Goal: Find specific page/section: Find specific page/section

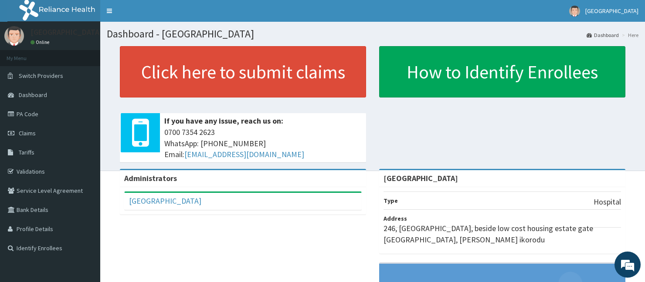
click at [53, 116] on link "PA Code" at bounding box center [50, 114] width 100 height 19
click at [53, 112] on link "PA Code" at bounding box center [50, 114] width 100 height 19
click at [29, 115] on link "PA Code" at bounding box center [50, 114] width 100 height 19
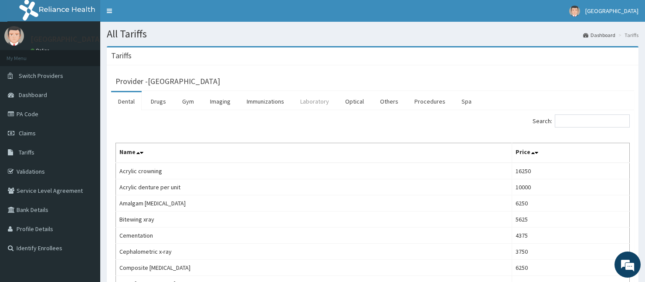
click at [312, 102] on link "Laboratory" at bounding box center [314, 101] width 43 height 18
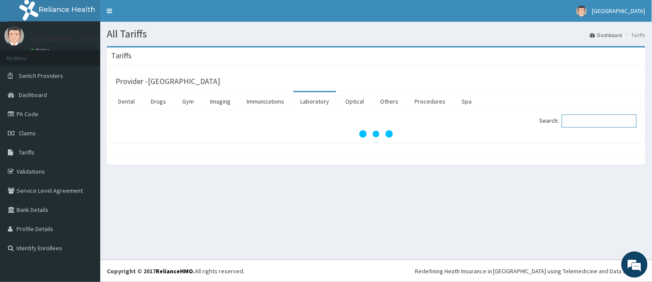
click at [595, 125] on input "Search:" at bounding box center [599, 121] width 75 height 13
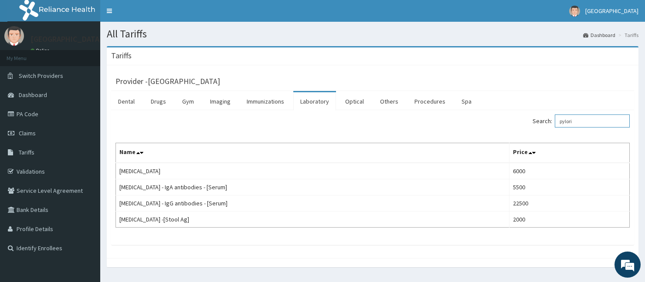
type input "pylori"
click at [417, 107] on link "Procedures" at bounding box center [429, 101] width 45 height 18
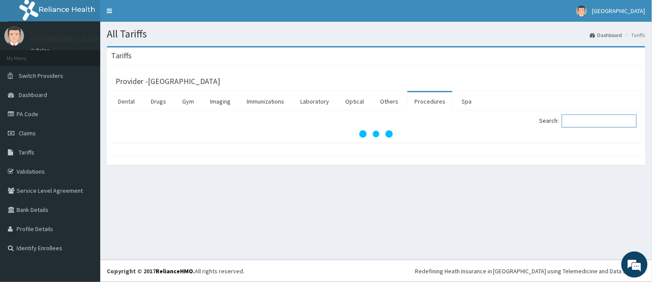
click at [579, 125] on input "Search:" at bounding box center [599, 121] width 75 height 13
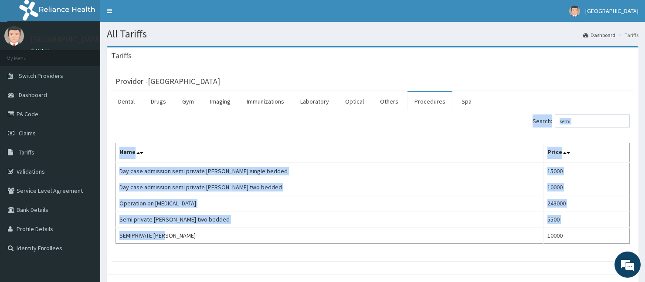
drag, startPoint x: 175, startPoint y: 234, endPoint x: 116, endPoint y: 256, distance: 62.3
click at [114, 245] on div "Search: semi Name Price Day case admission semi private ward single bedded 1500…" at bounding box center [372, 185] width 523 height 151
click at [117, 262] on div "Provider - Adia Hospital Dental Drugs Gym Imaging Immunizations Laboratory Opti…" at bounding box center [372, 169] width 531 height 209
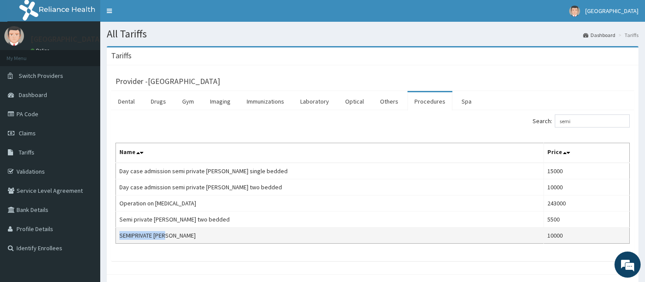
drag, startPoint x: 173, startPoint y: 232, endPoint x: 120, endPoint y: 241, distance: 54.3
click at [120, 241] on td "SEMIPRIVATE WARD" at bounding box center [330, 236] width 428 height 16
copy td "SEMIPRIVATE WARD"
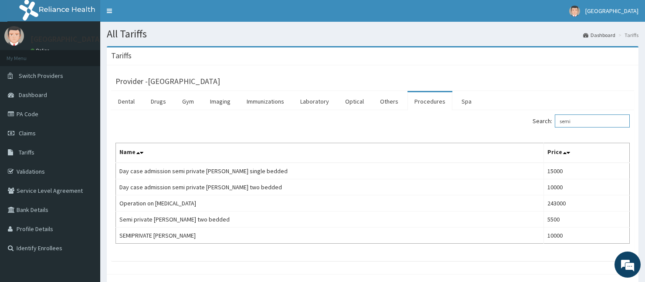
drag, startPoint x: 572, startPoint y: 118, endPoint x: 551, endPoint y: 112, distance: 22.7
click at [551, 112] on div "Search: semi Name Price Day case admission semi private ward single bedded 1500…" at bounding box center [372, 185] width 523 height 151
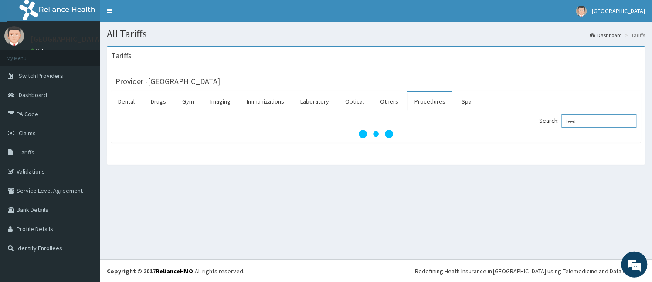
type input "feed"
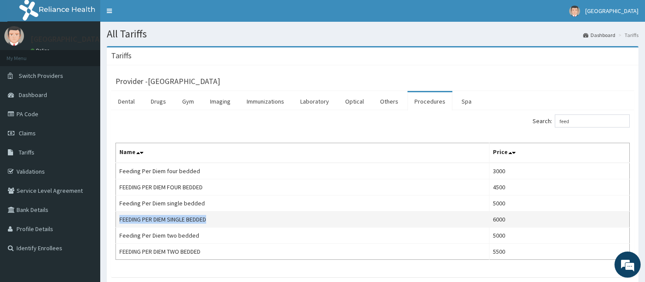
drag, startPoint x: 211, startPoint y: 221, endPoint x: 120, endPoint y: 227, distance: 91.2
click at [120, 227] on td "FEEDING PER DIEM SINGLE BEDDED" at bounding box center [302, 220] width 373 height 16
copy td "FEEDING PER DIEM SINGLE BEDDED"
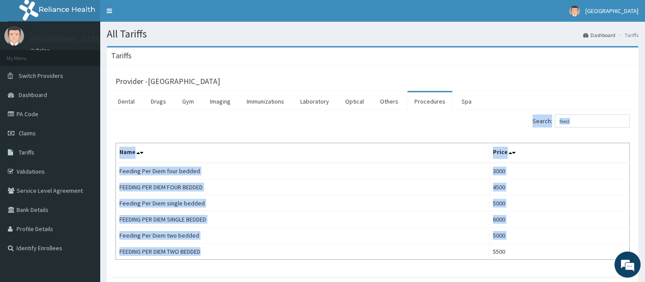
drag, startPoint x: 204, startPoint y: 249, endPoint x: 114, endPoint y: 262, distance: 91.1
click at [114, 262] on div "Search: feed Name Price Feeding Per Diem four bedded 3000 FEEDING PER DIEM FOUR…" at bounding box center [372, 193] width 523 height 167
click at [185, 275] on div "Search: feed Name Price Feeding Per Diem four bedded 3000 FEEDING PER DIEM FOUR…" at bounding box center [372, 193] width 523 height 167
drag, startPoint x: 212, startPoint y: 254, endPoint x: 113, endPoint y: 254, distance: 98.5
click at [113, 254] on div "Search: feed Name Price Feeding Per Diem four bedded 3000 FEEDING PER DIEM FOUR…" at bounding box center [372, 193] width 523 height 167
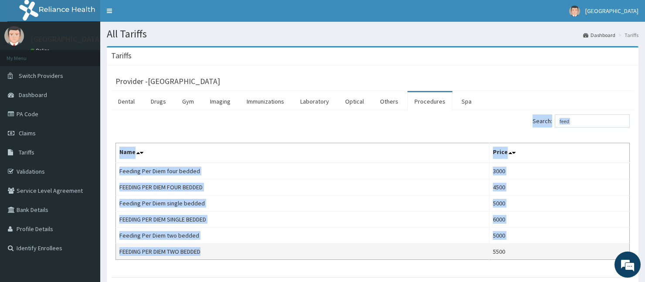
click at [125, 259] on td "FEEDING PER DIEM TWO BEDDED" at bounding box center [302, 252] width 373 height 16
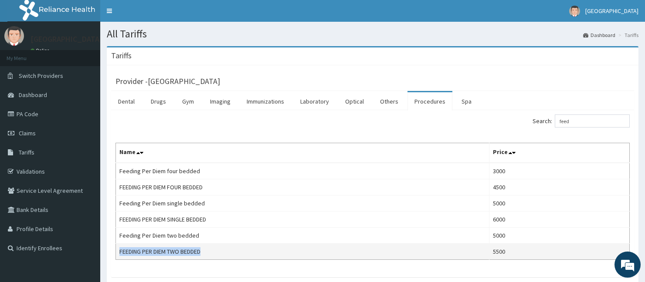
drag, startPoint x: 118, startPoint y: 249, endPoint x: 219, endPoint y: 250, distance: 101.1
click at [219, 250] on td "FEEDING PER DIEM TWO BEDDED" at bounding box center [302, 252] width 373 height 16
copy td "FEEDING PER DIEM TWO BEDDED"
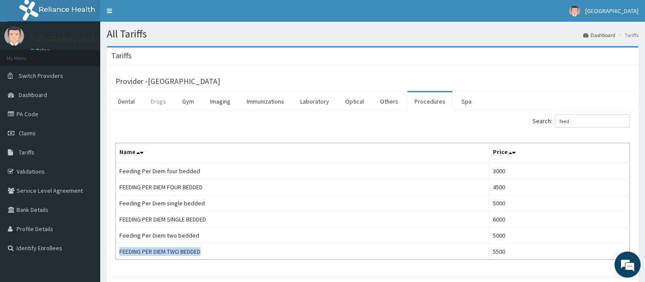
click at [147, 105] on link "Drugs" at bounding box center [158, 101] width 29 height 18
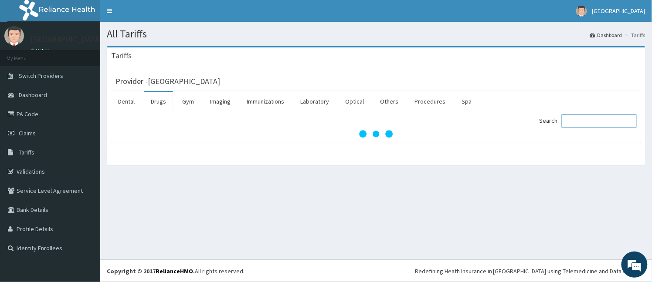
drag, startPoint x: 581, startPoint y: 119, endPoint x: 538, endPoint y: 94, distance: 49.8
click at [580, 119] on input "Search:" at bounding box center [599, 121] width 75 height 13
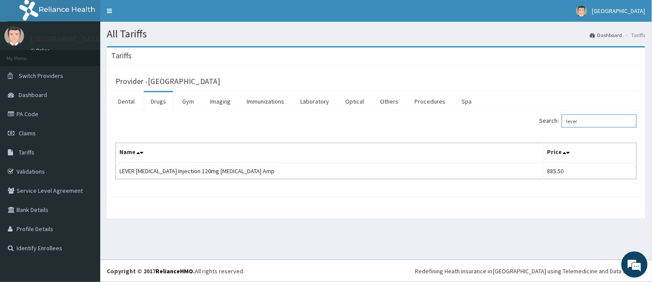
type input "lever"
click at [62, 108] on link "PA Code" at bounding box center [50, 114] width 100 height 19
